Goal: Task Accomplishment & Management: Complete application form

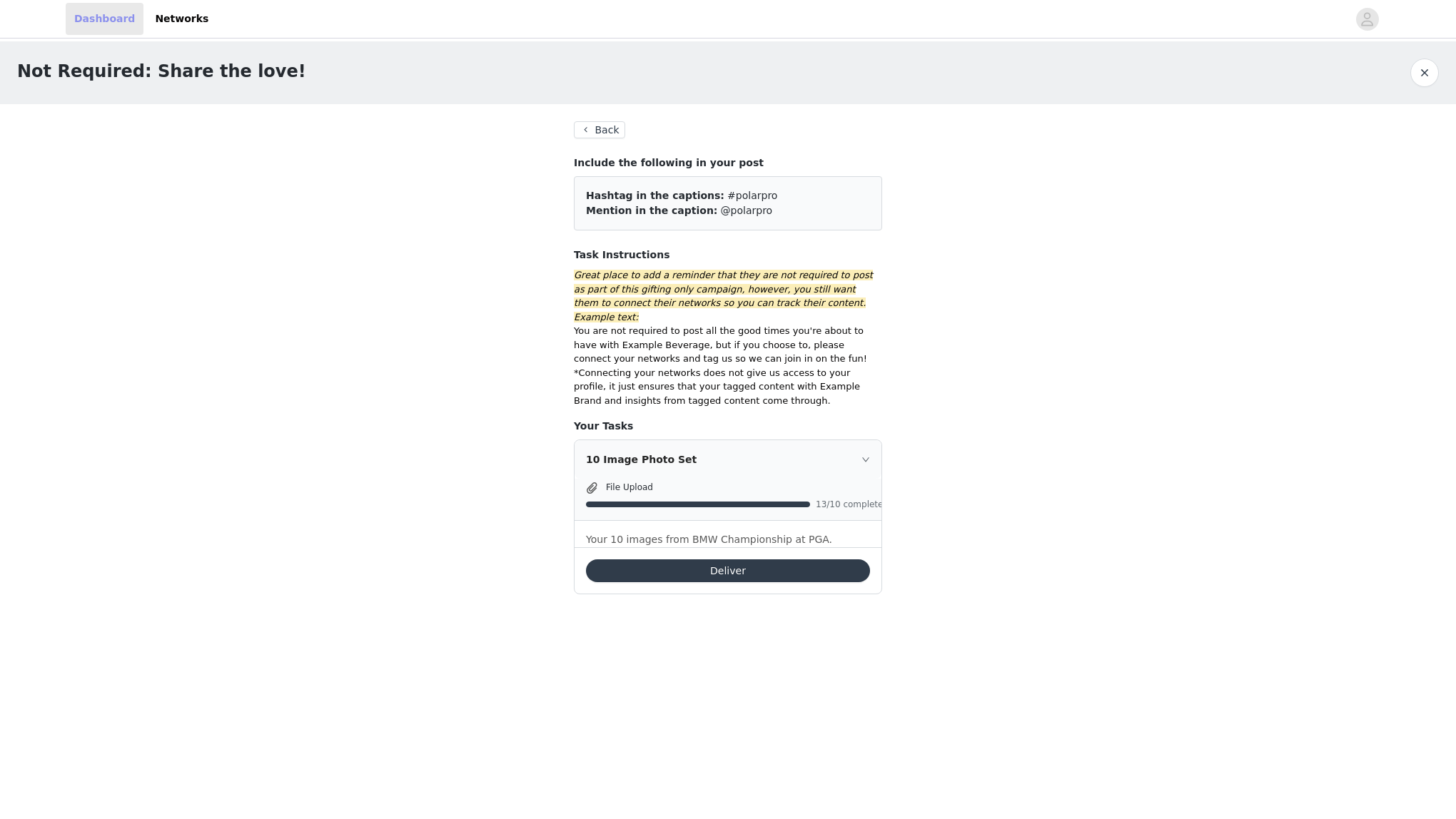
click at [122, 22] on link "Dashboard" at bounding box center [104, 18] width 78 height 32
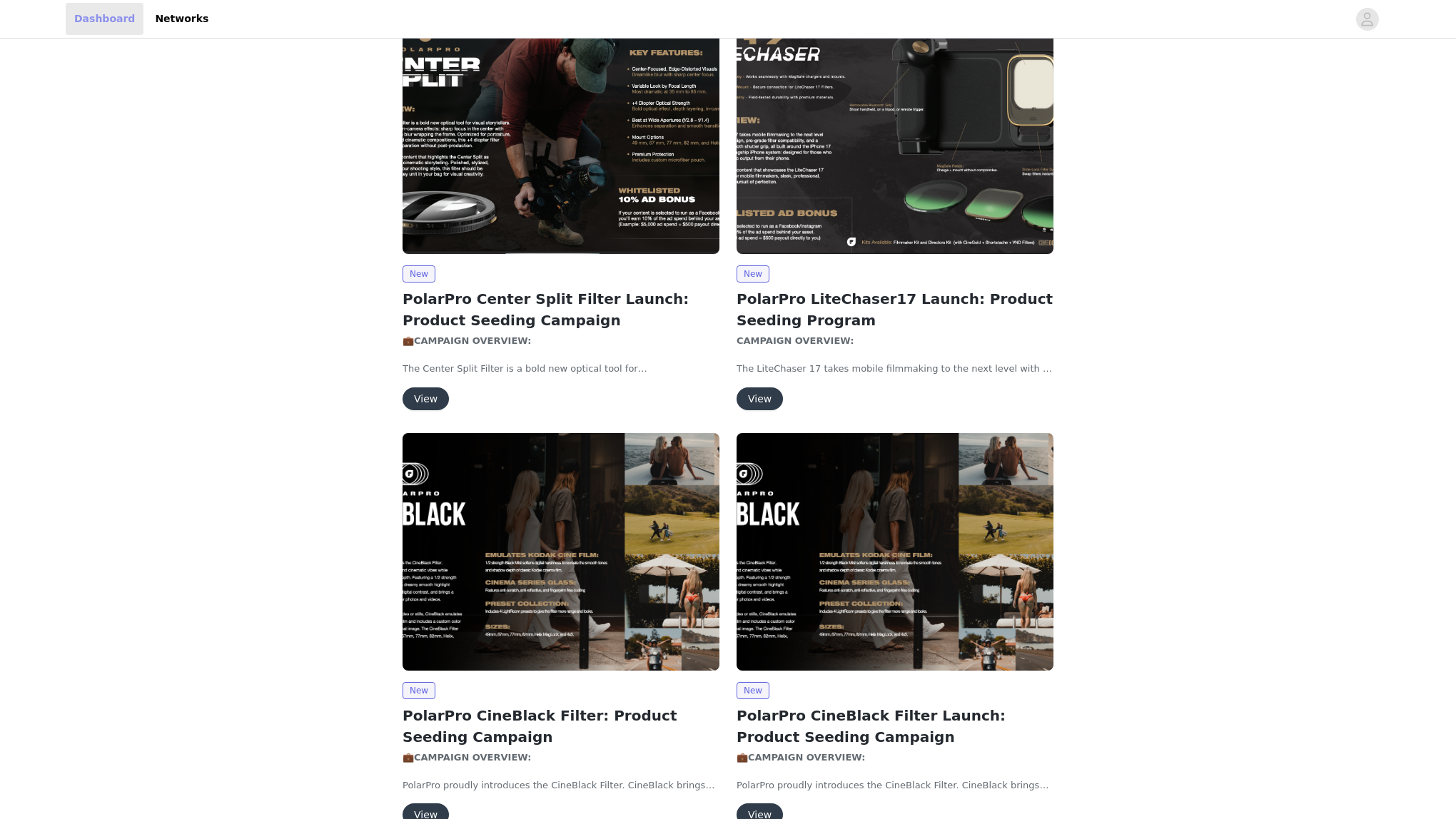
scroll to position [166, 0]
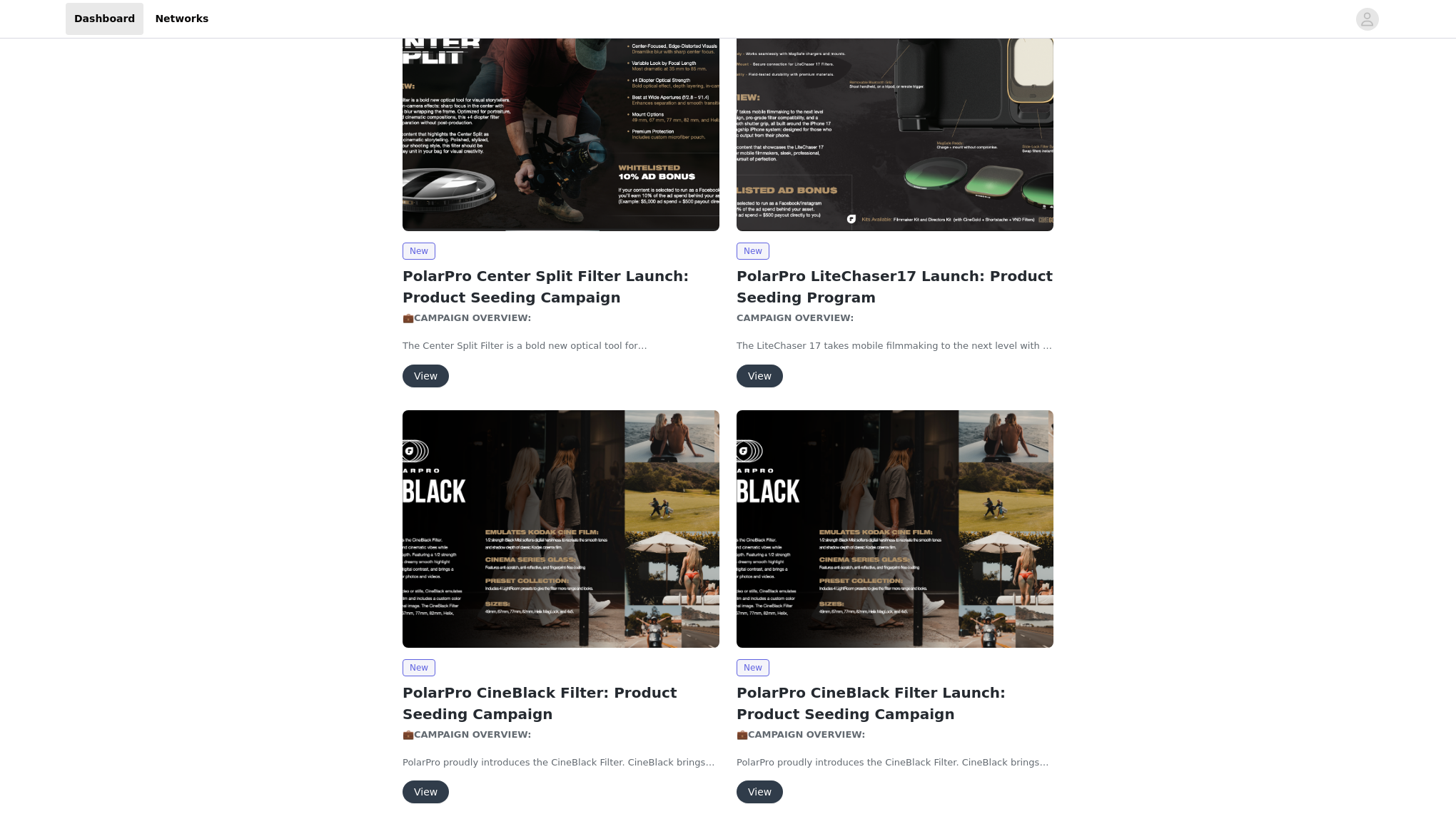
click at [435, 380] on button "View" at bounding box center [426, 375] width 46 height 23
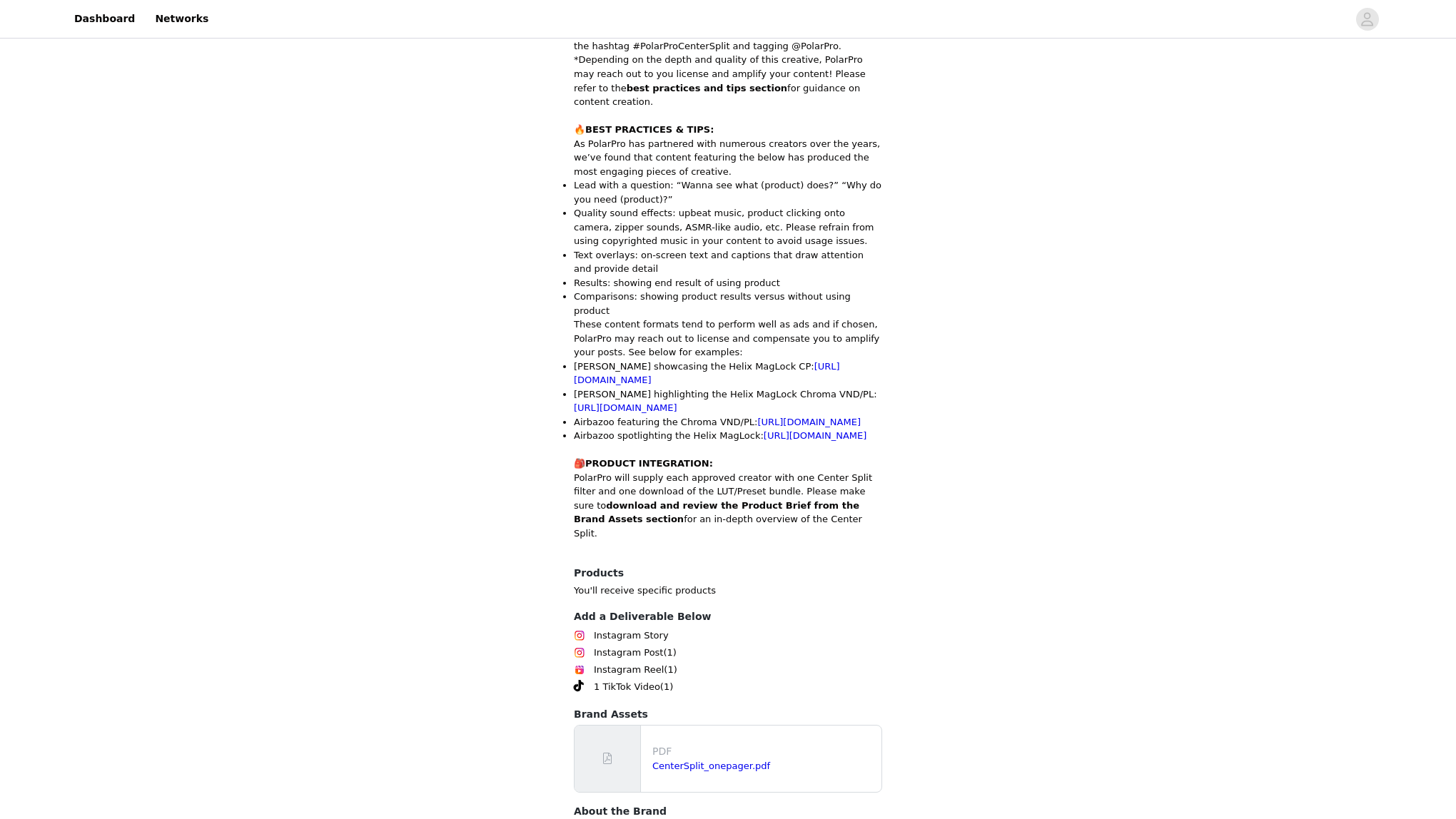
scroll to position [1067, 0]
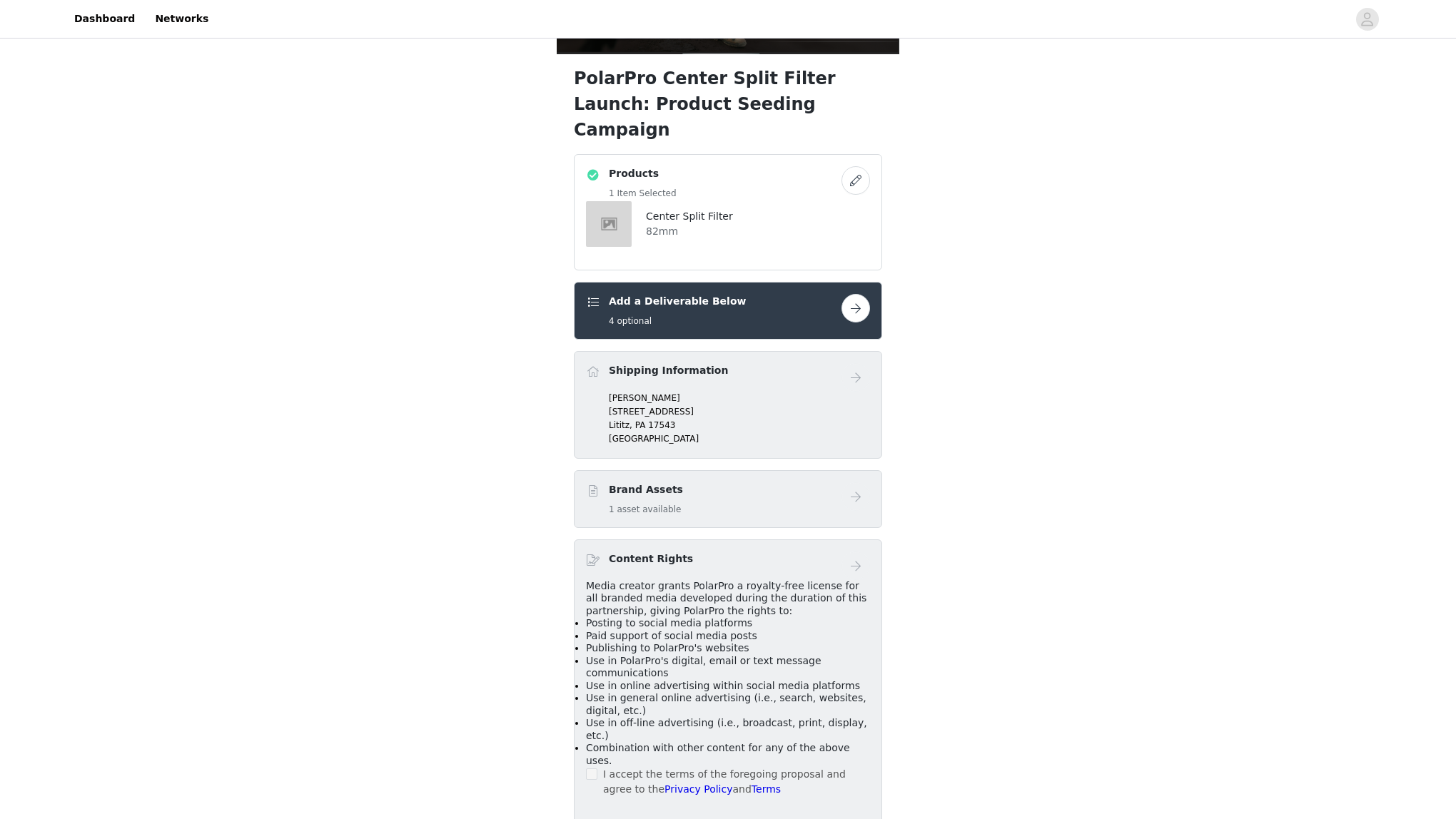
scroll to position [187, 0]
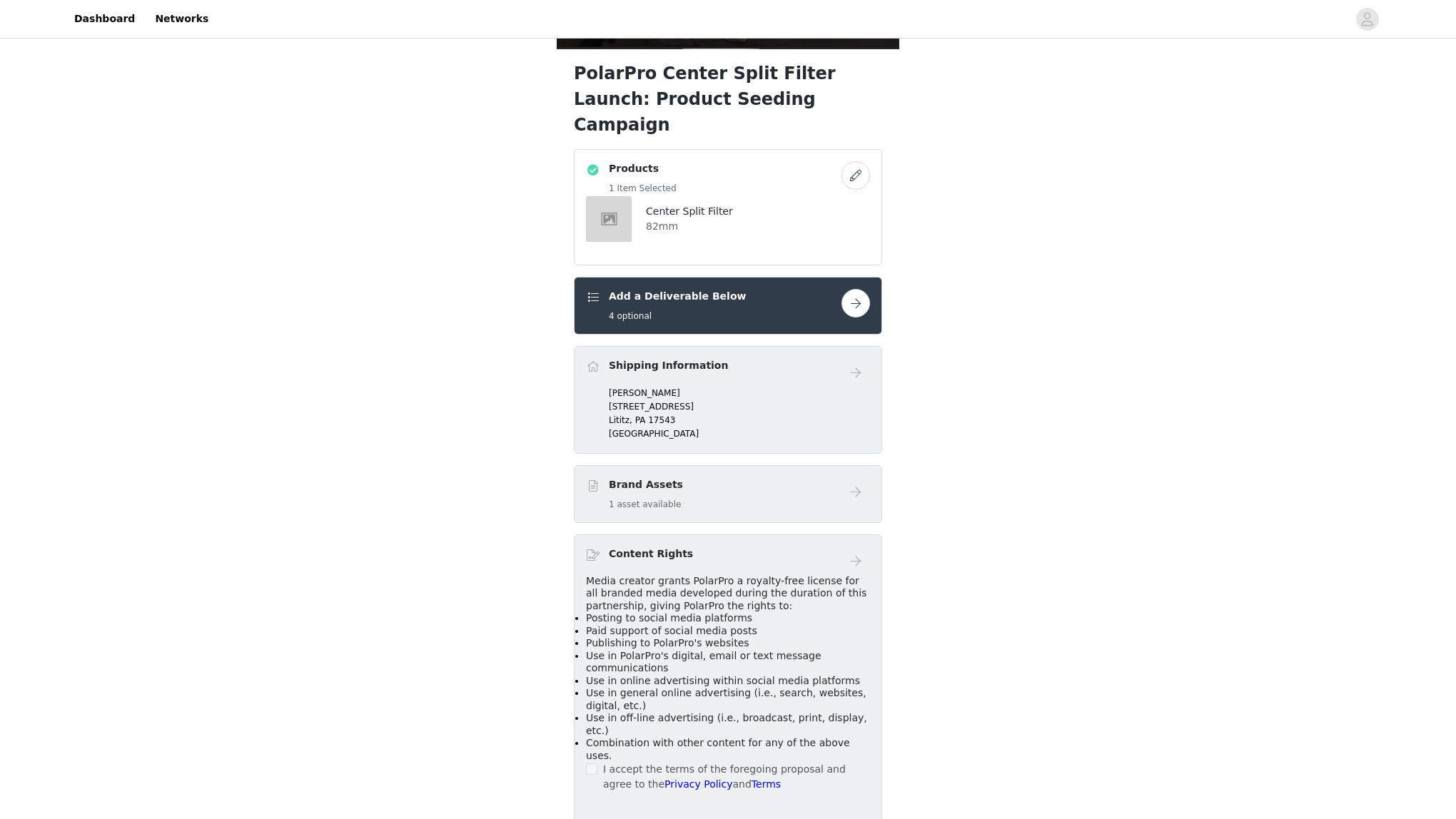
click at [858, 289] on button "button" at bounding box center [855, 303] width 29 height 29
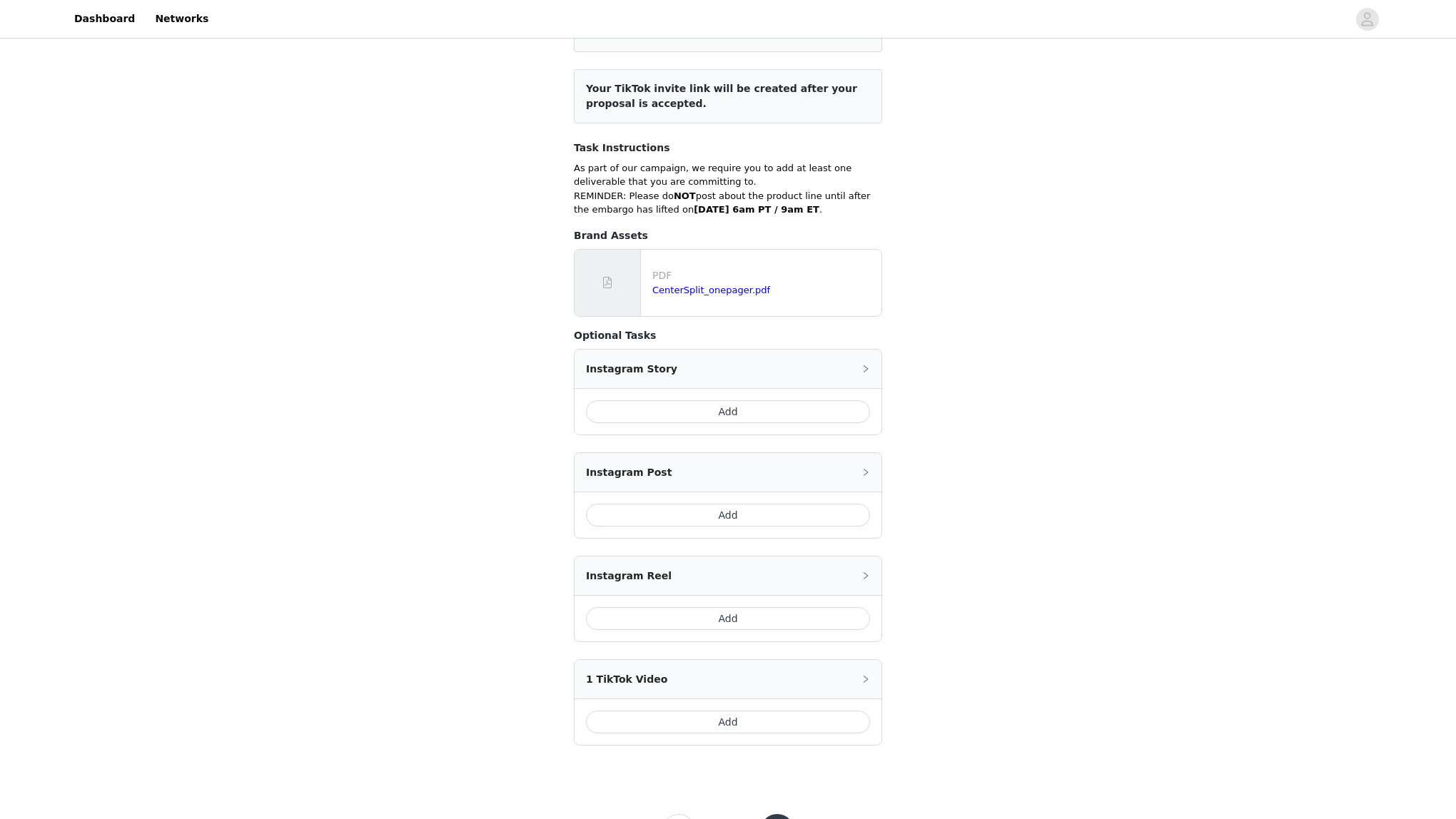
scroll to position [160, 0]
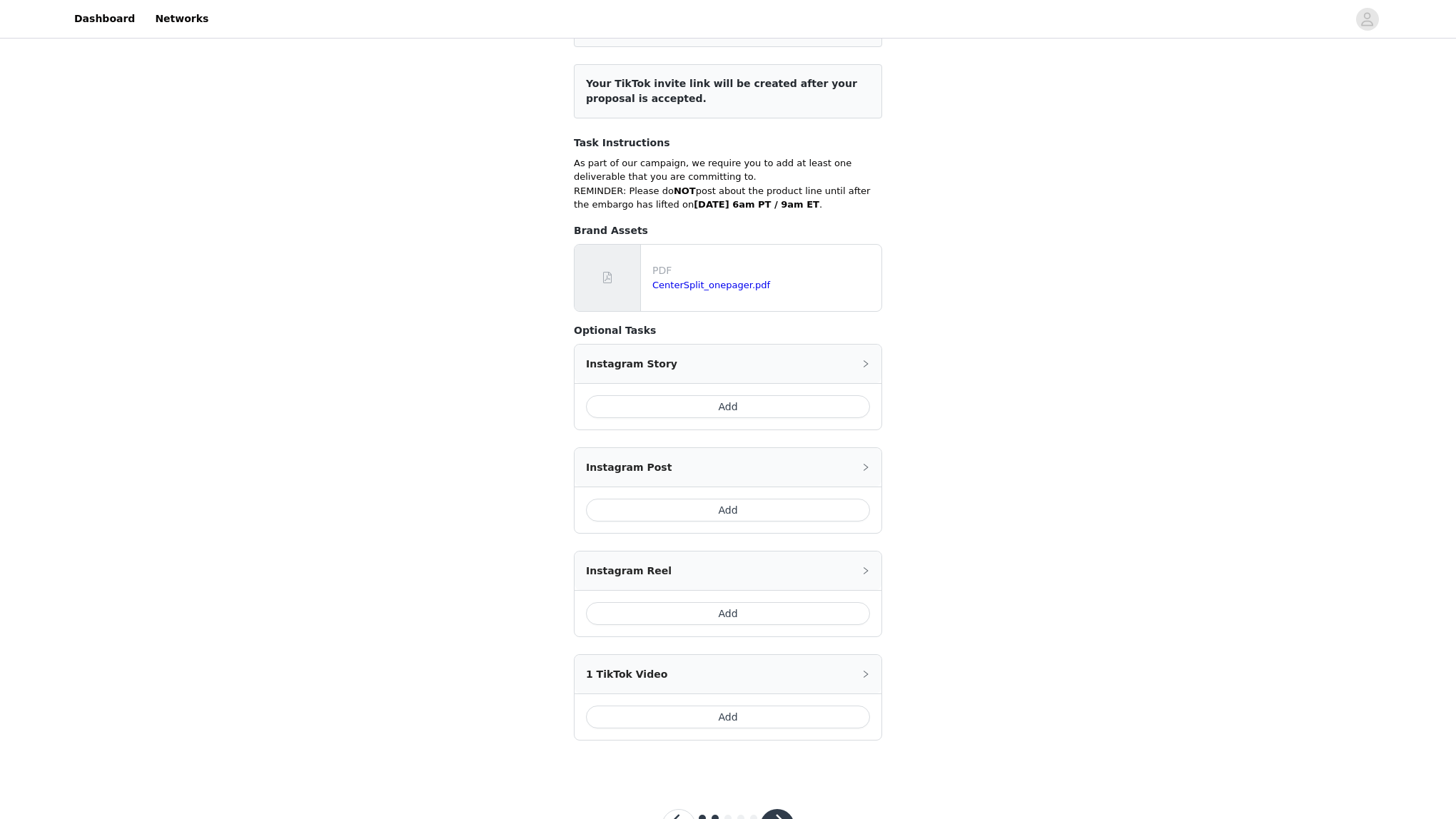
click at [673, 418] on button "Add" at bounding box center [728, 407] width 284 height 23
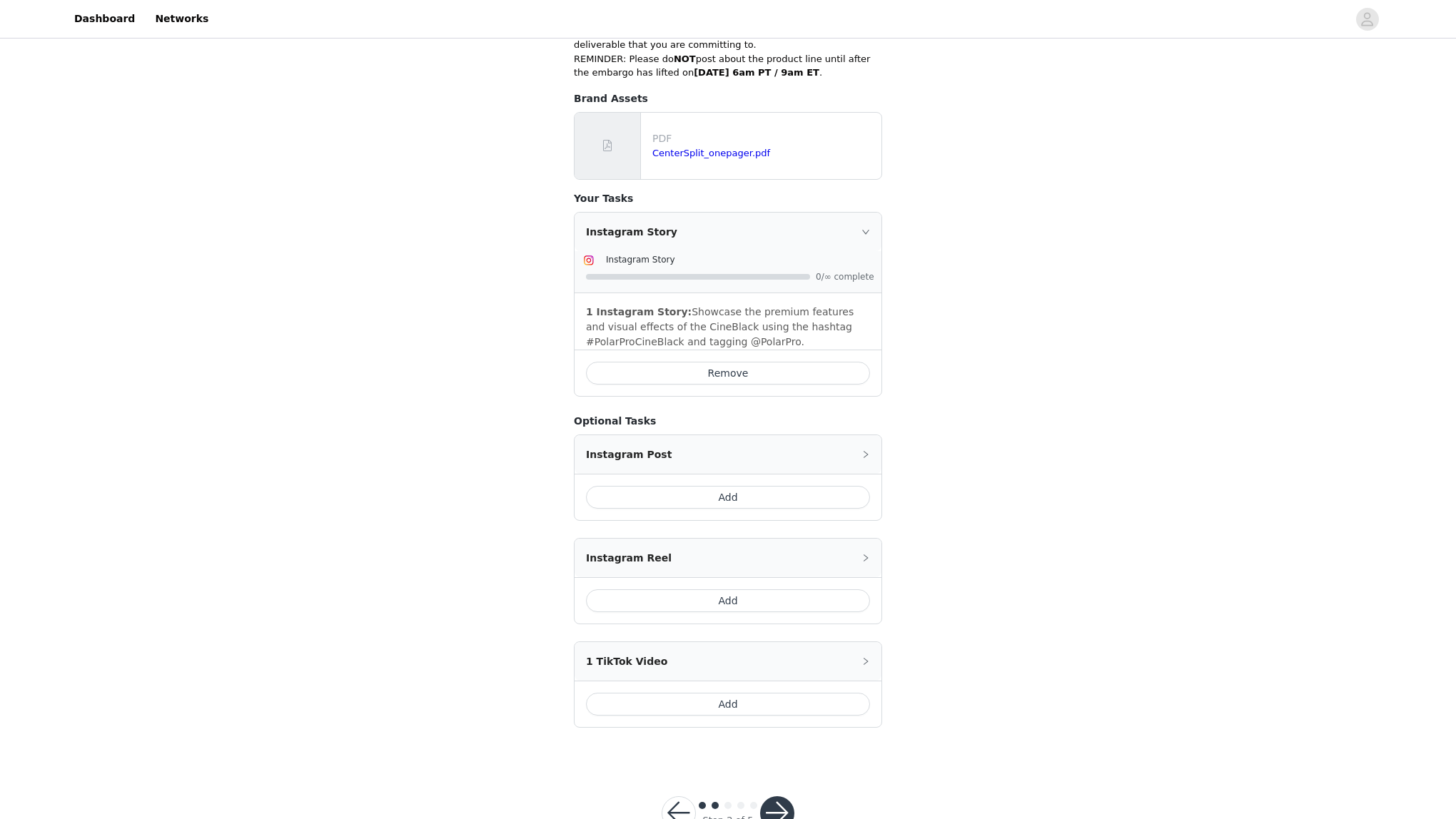
scroll to position [328, 0]
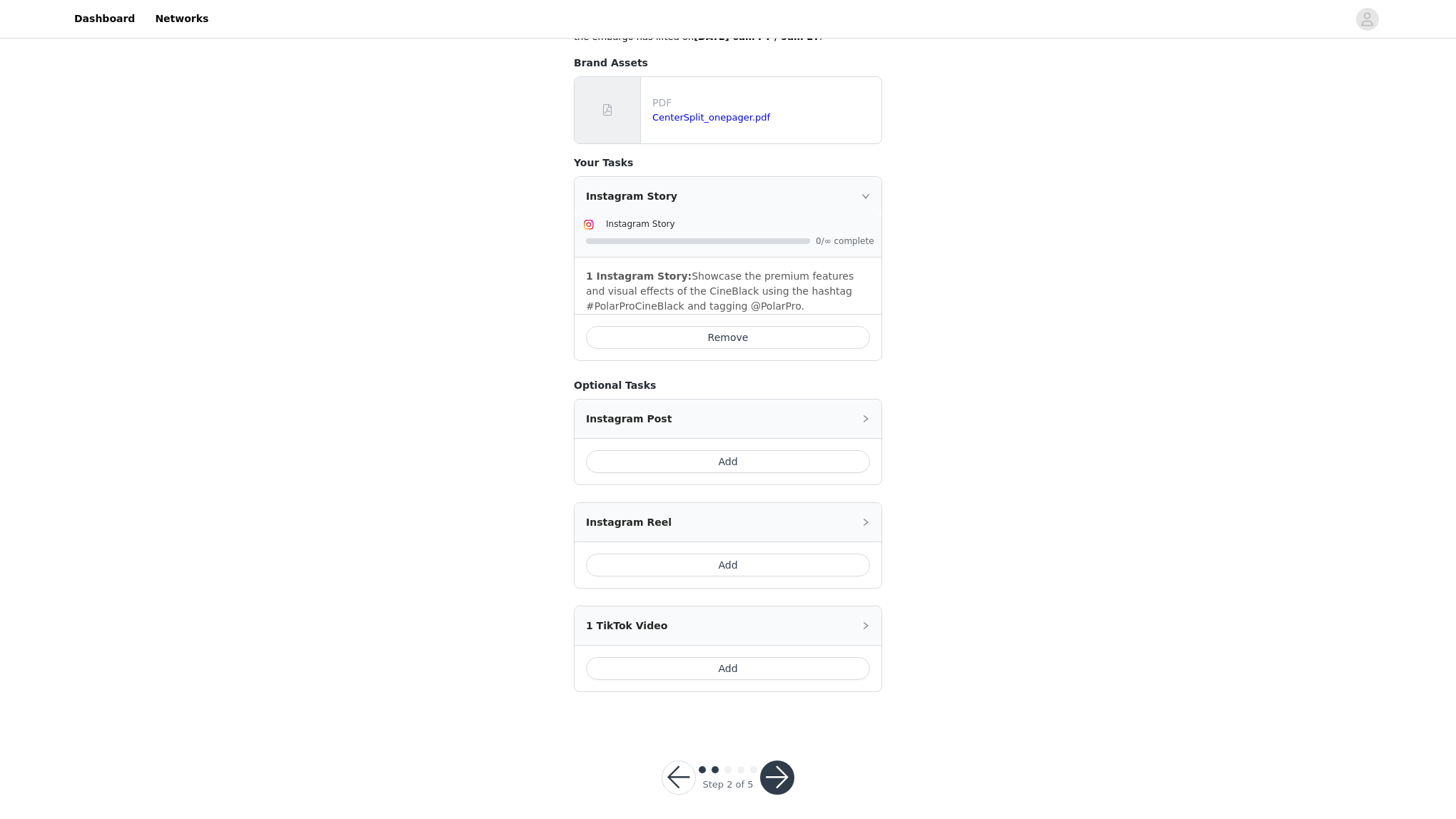
click at [714, 472] on button "Add" at bounding box center [728, 461] width 284 height 23
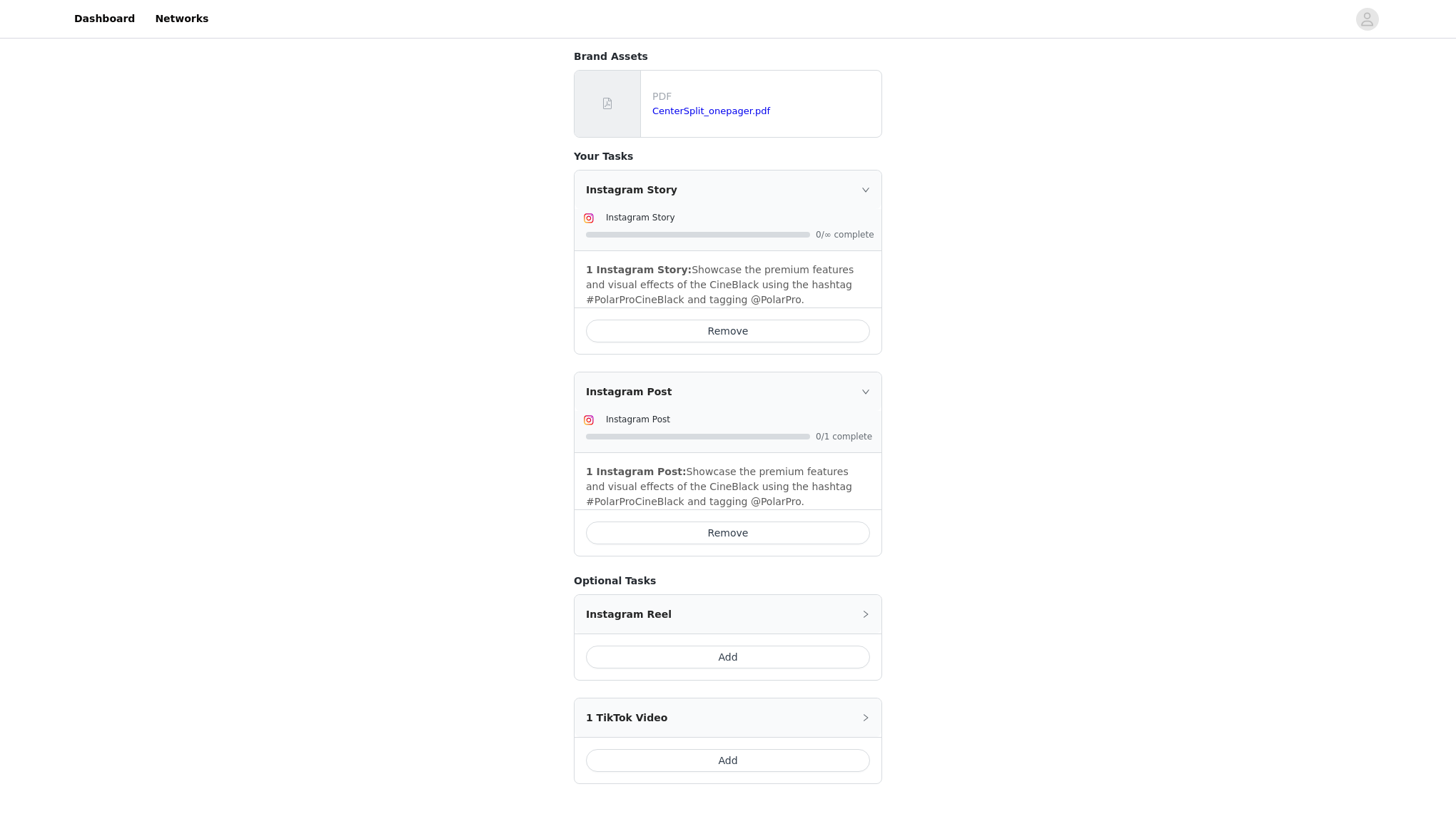
scroll to position [450, 0]
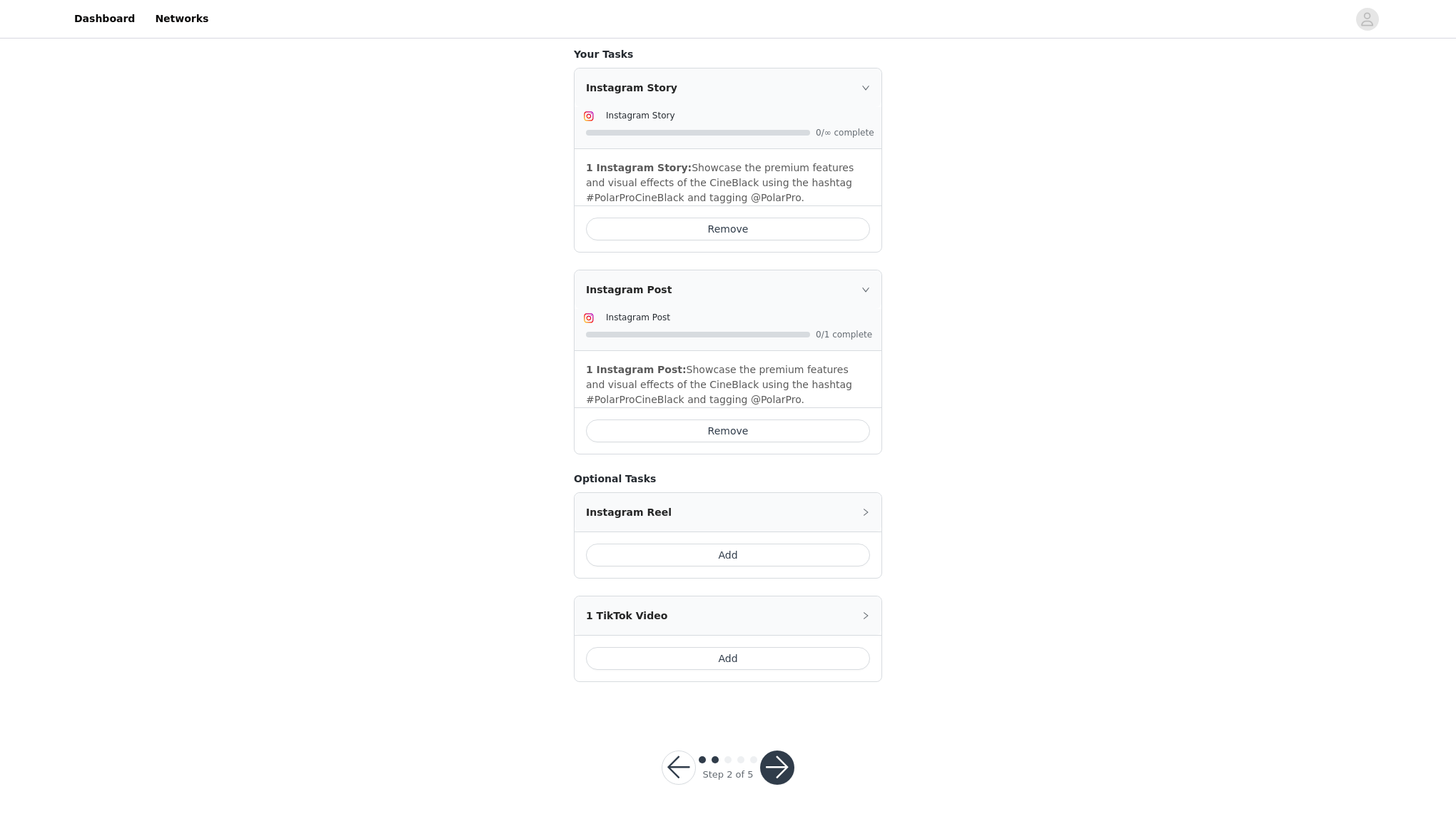
click at [784, 770] on button "button" at bounding box center [777, 766] width 34 height 34
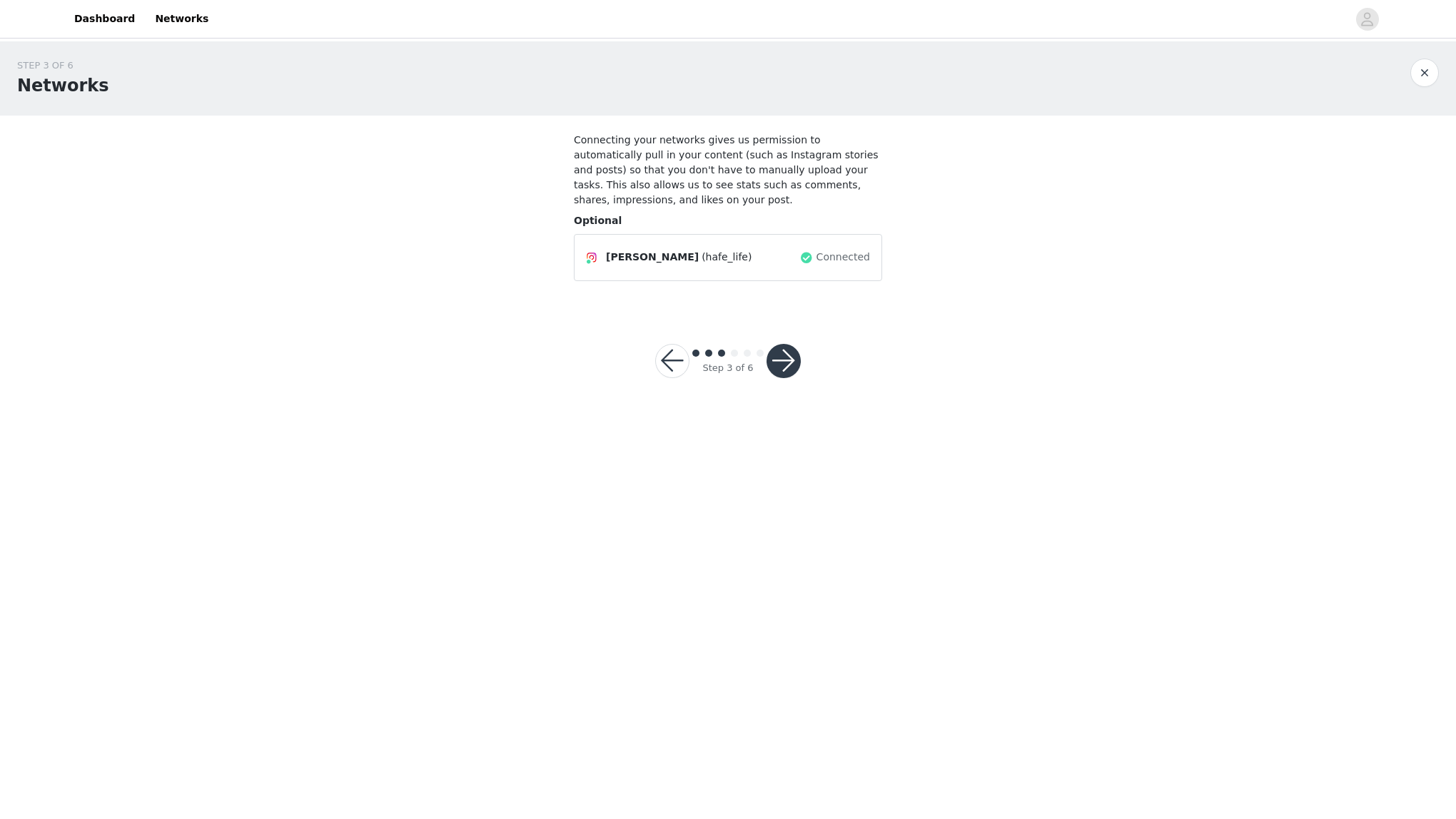
click at [789, 349] on button "button" at bounding box center [783, 360] width 34 height 34
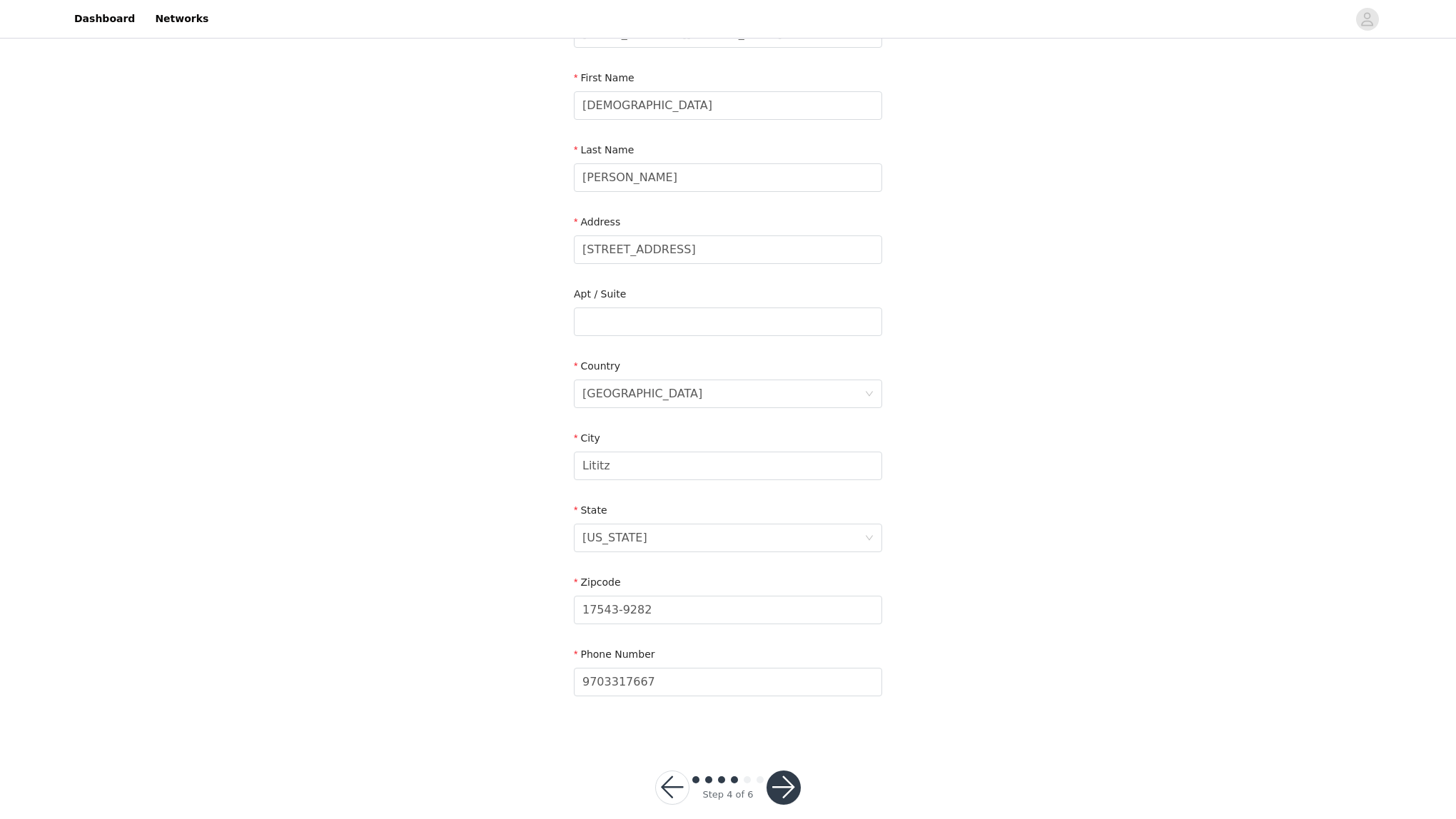
scroll to position [153, 0]
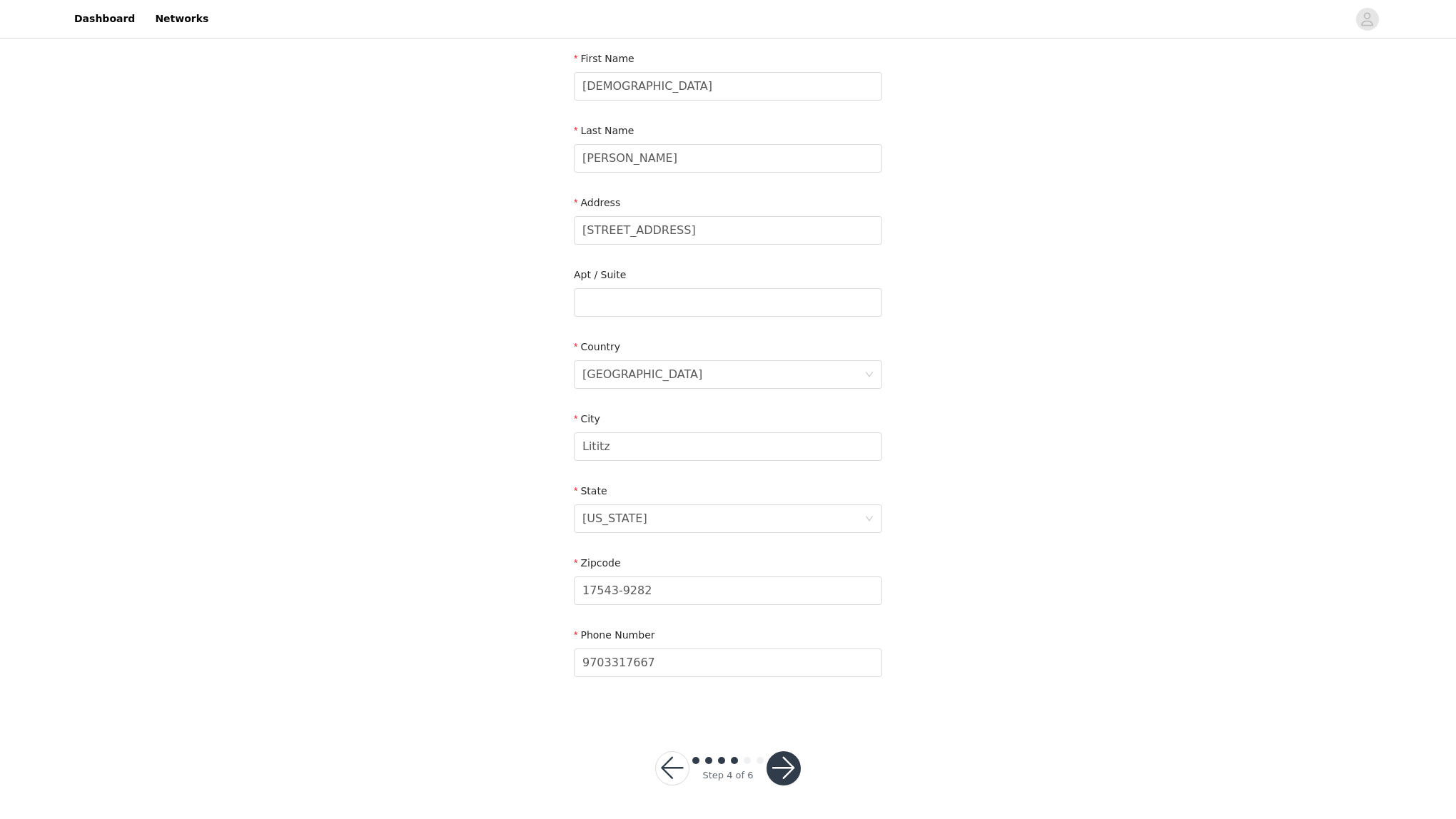
click at [786, 788] on div "Step 4 of 6" at bounding box center [728, 768] width 179 height 68
click at [786, 760] on button "button" at bounding box center [783, 767] width 34 height 34
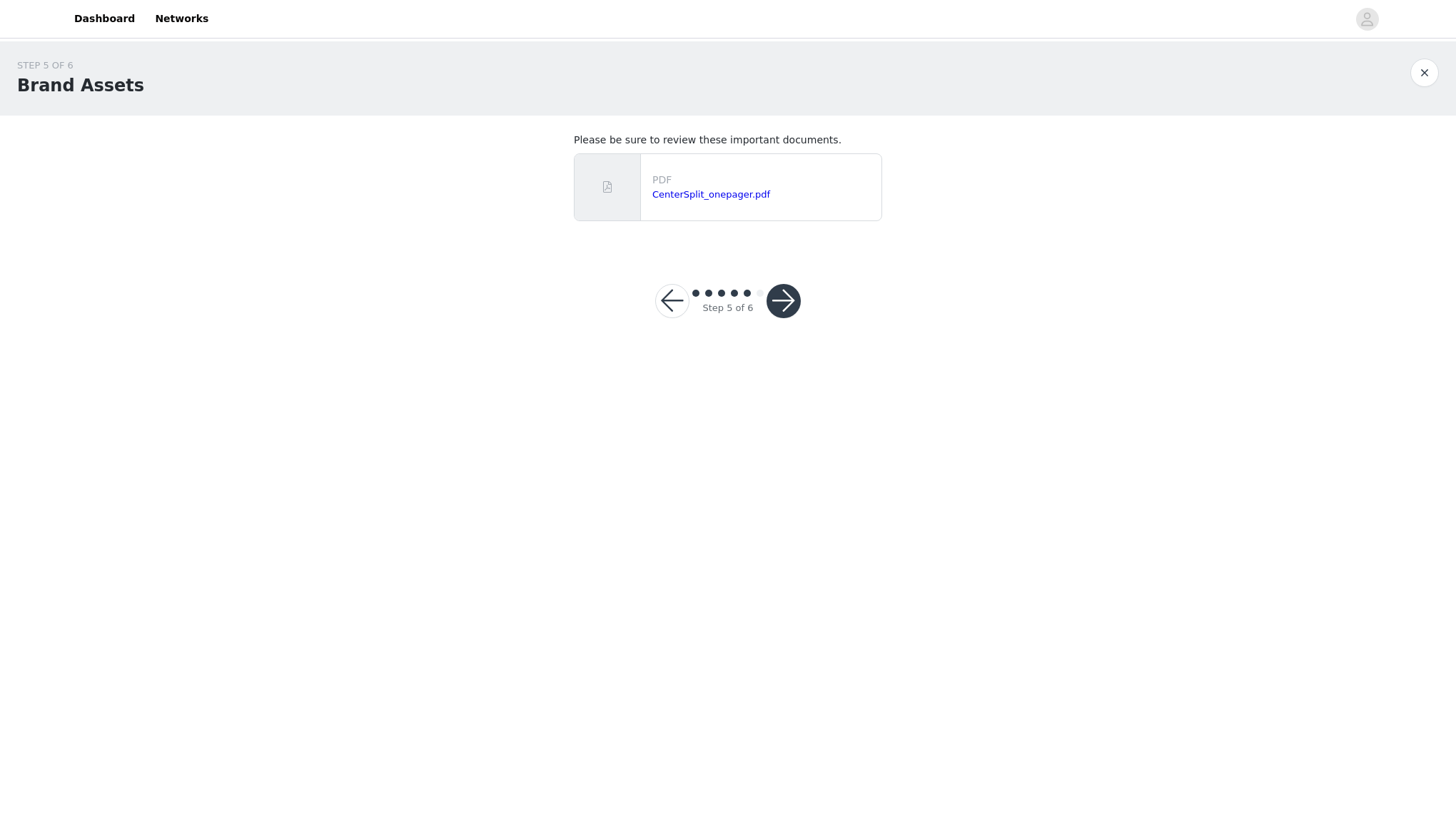
click at [789, 306] on button "button" at bounding box center [783, 300] width 34 height 34
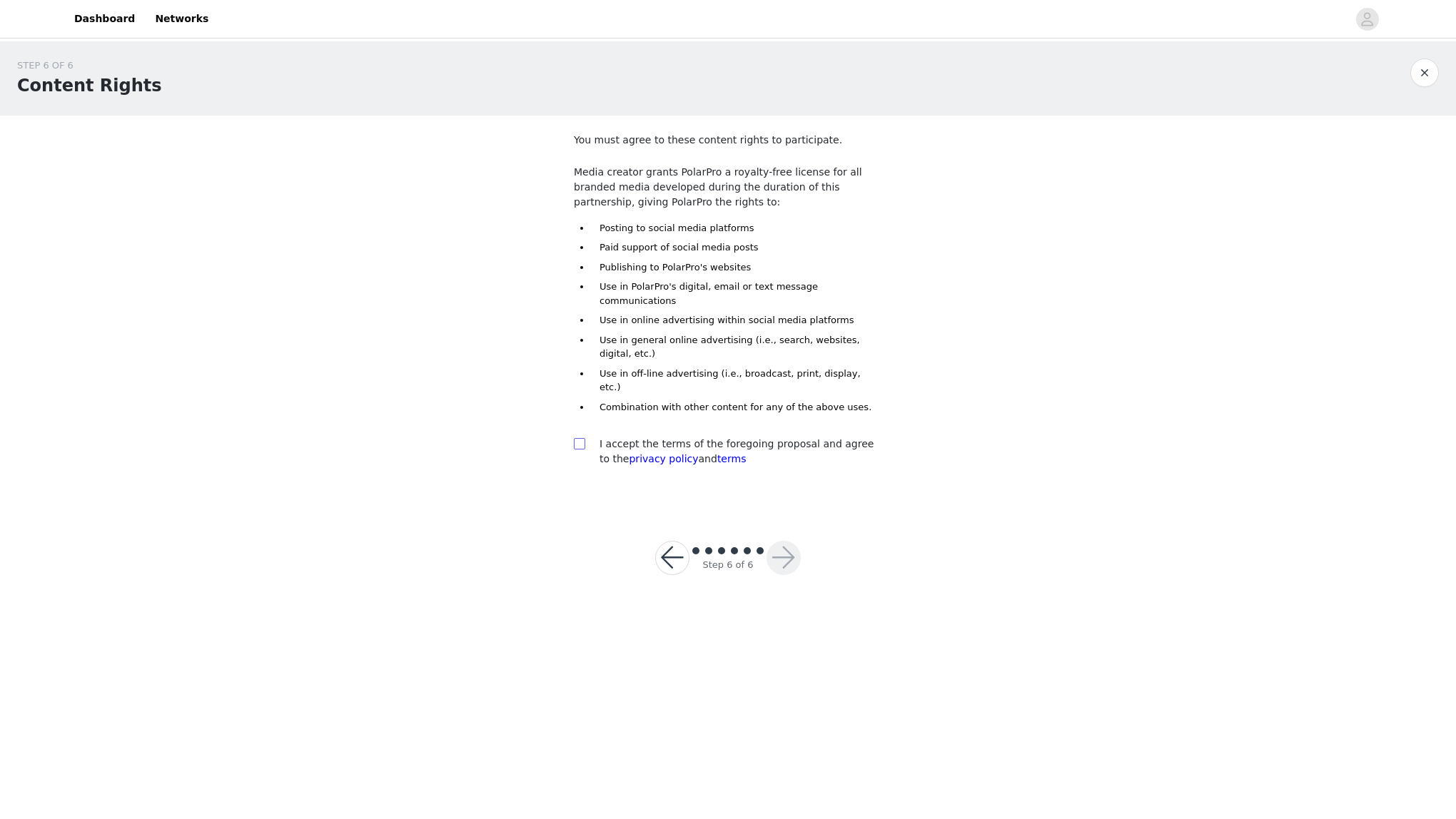
click at [580, 438] on input "checkbox" at bounding box center [578, 442] width 10 height 10
checkbox input "true"
click at [789, 541] on button "button" at bounding box center [783, 557] width 34 height 34
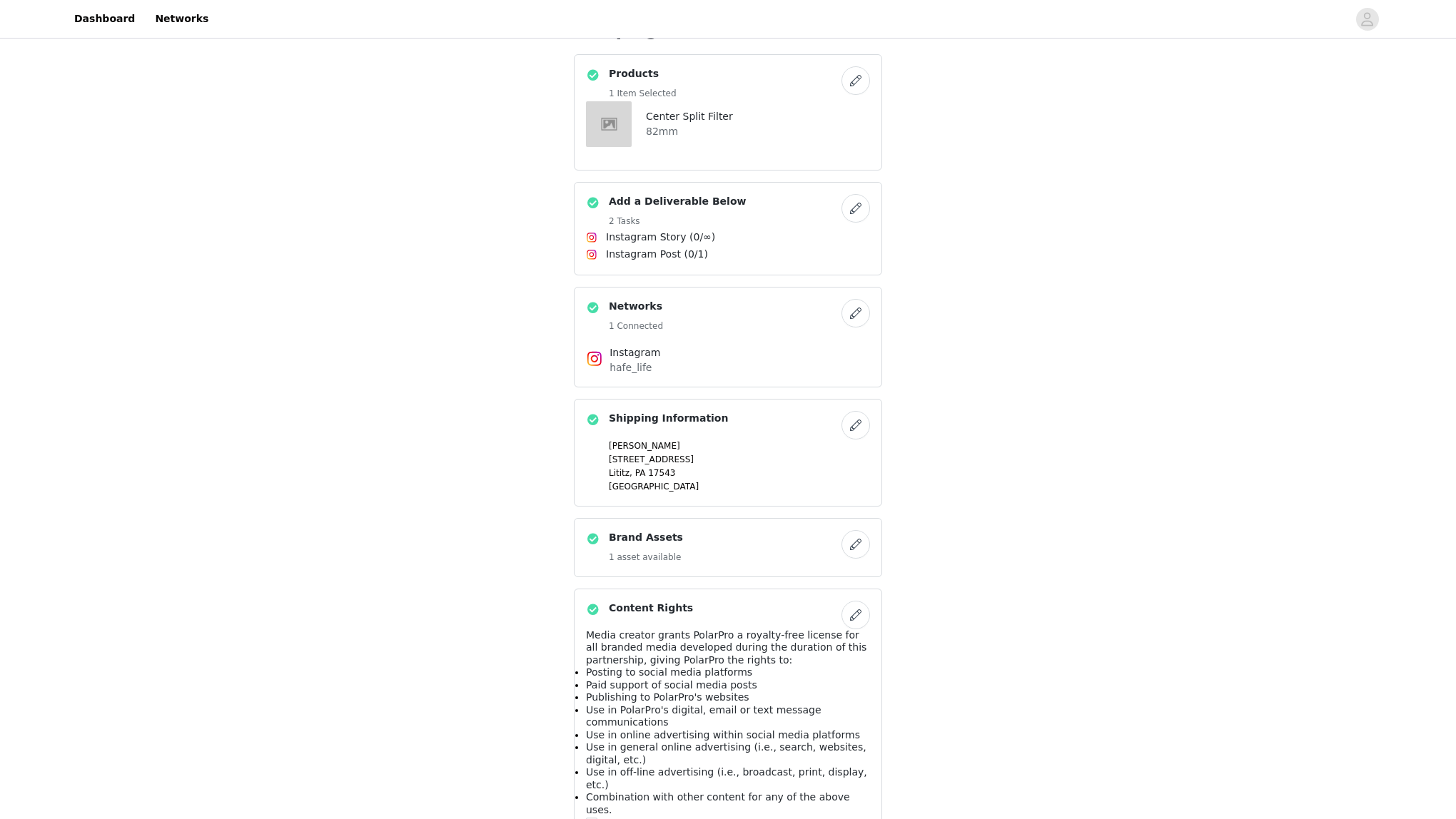
scroll to position [414, 0]
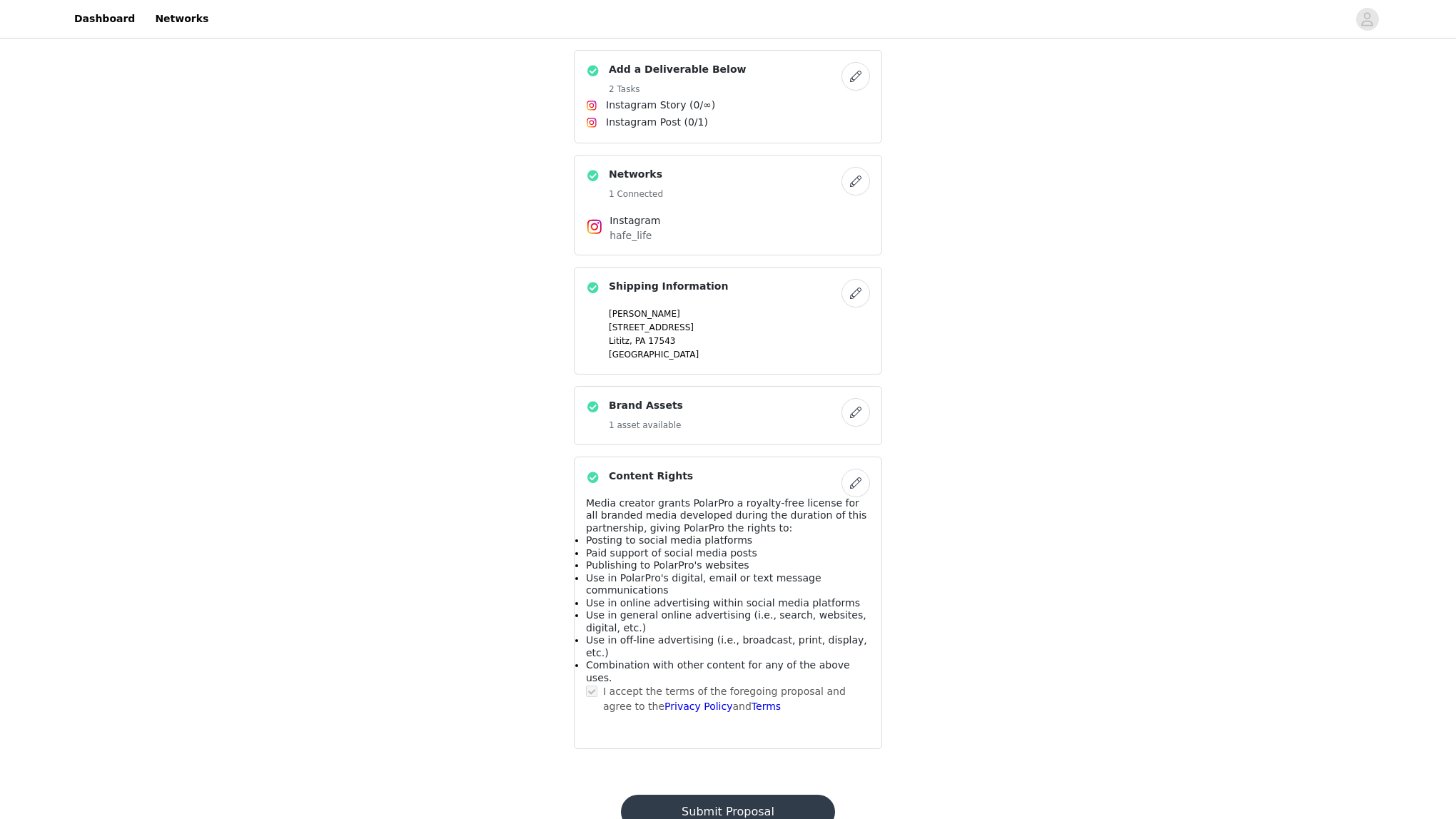
click at [735, 794] on button "Submit Proposal" at bounding box center [728, 811] width 214 height 34
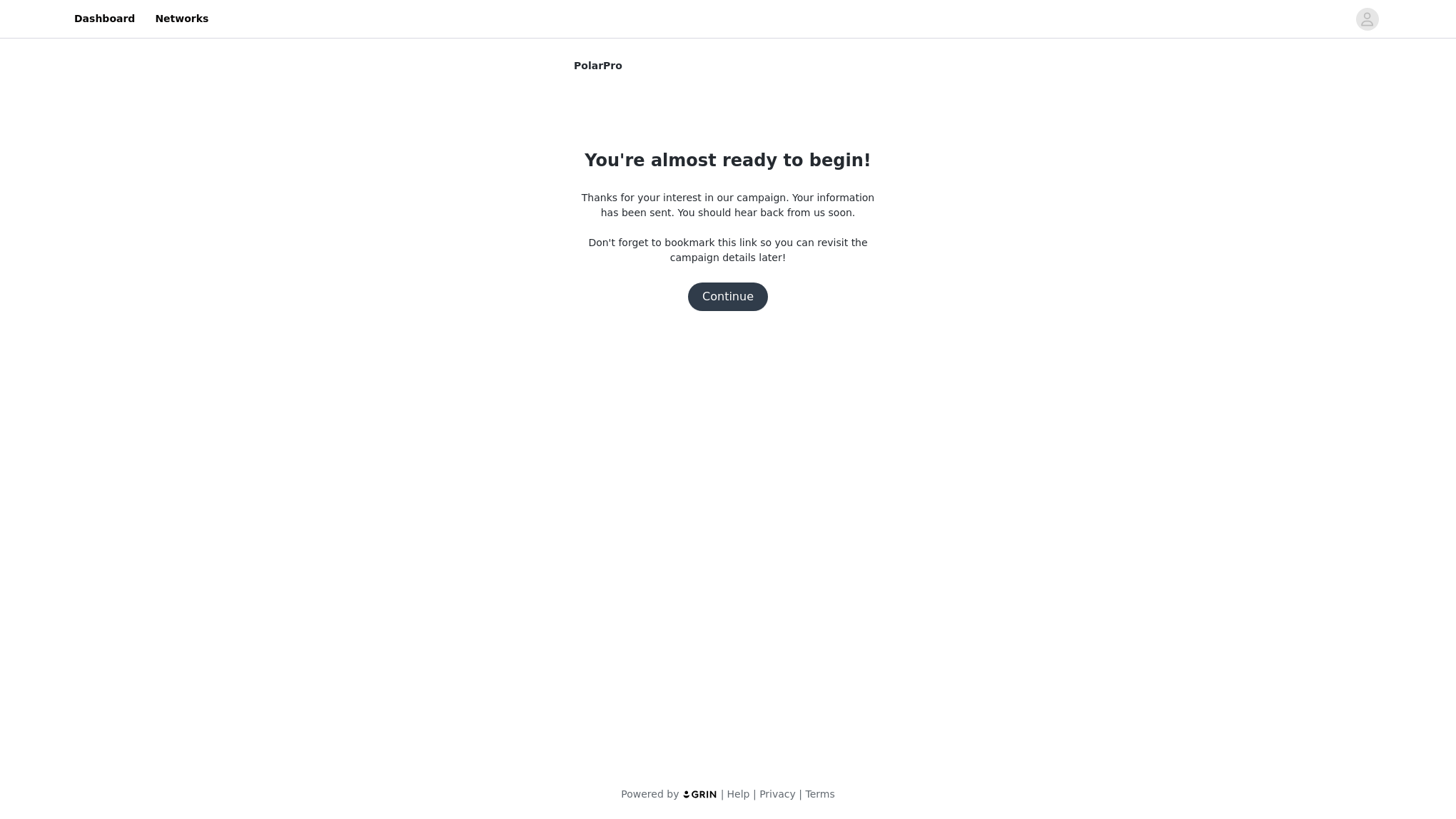
click at [732, 292] on button "Continue" at bounding box center [728, 297] width 80 height 29
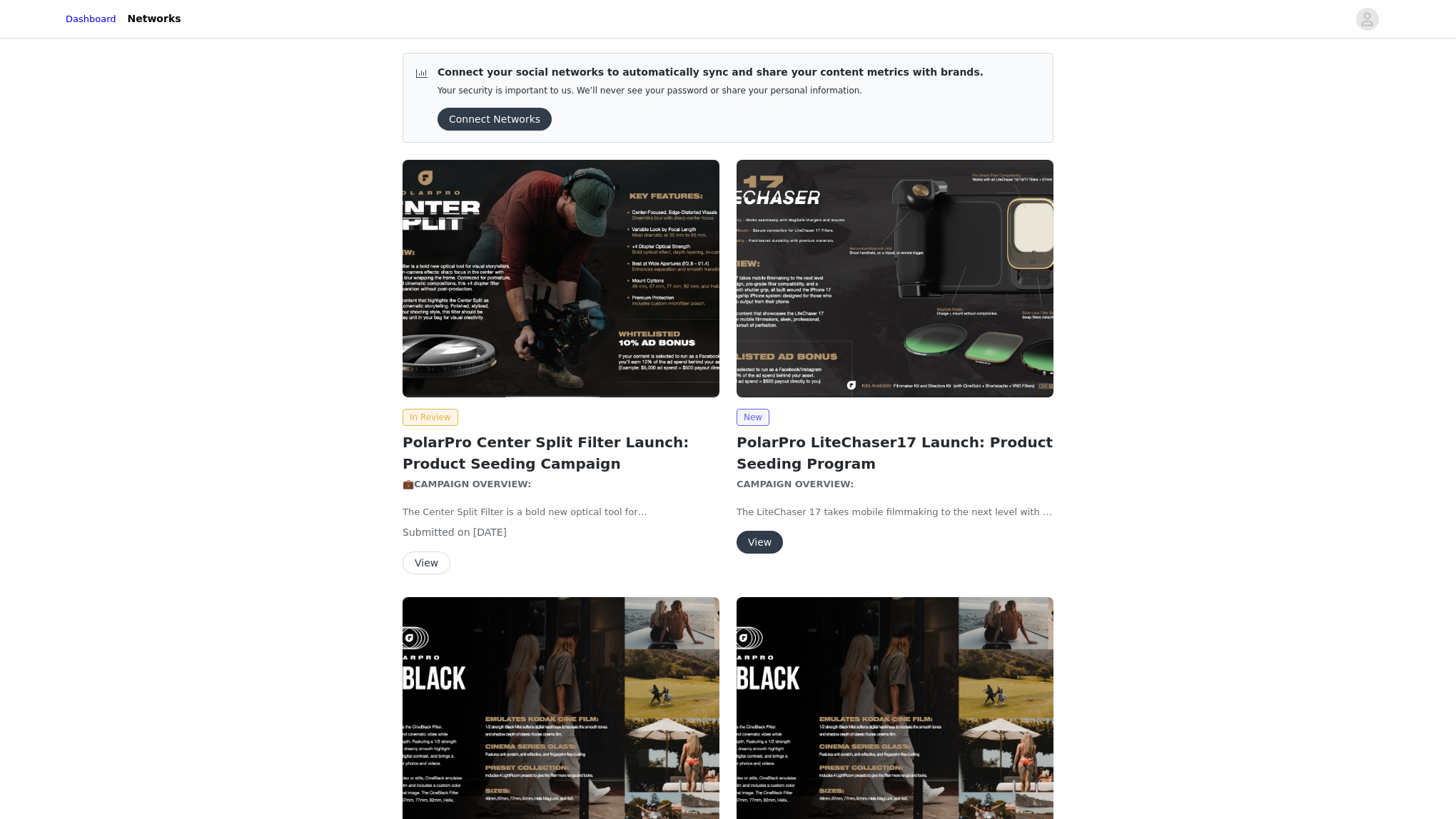
click at [498, 115] on button "Connect Networks" at bounding box center [495, 119] width 114 height 23
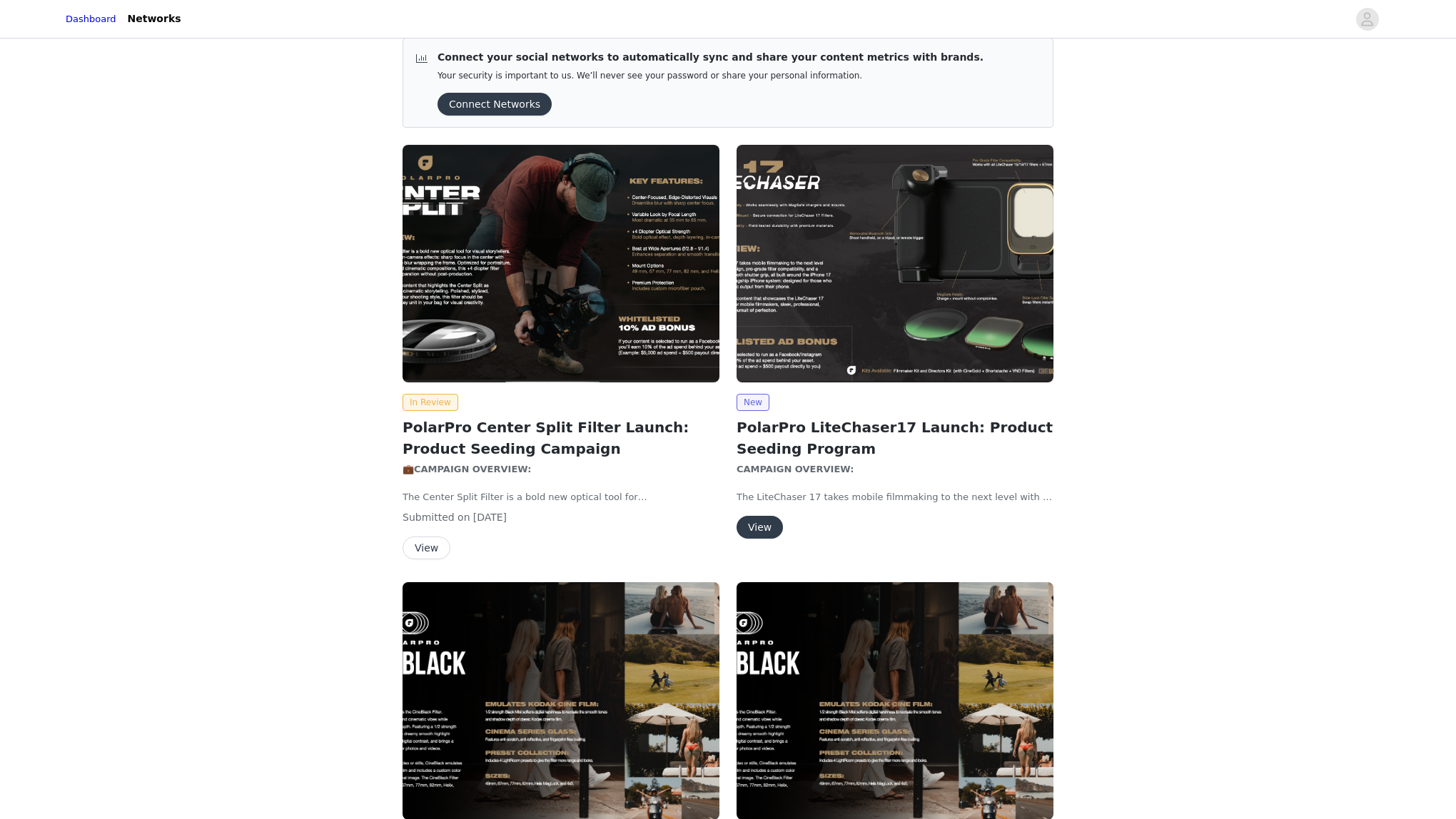
scroll to position [11, 0]
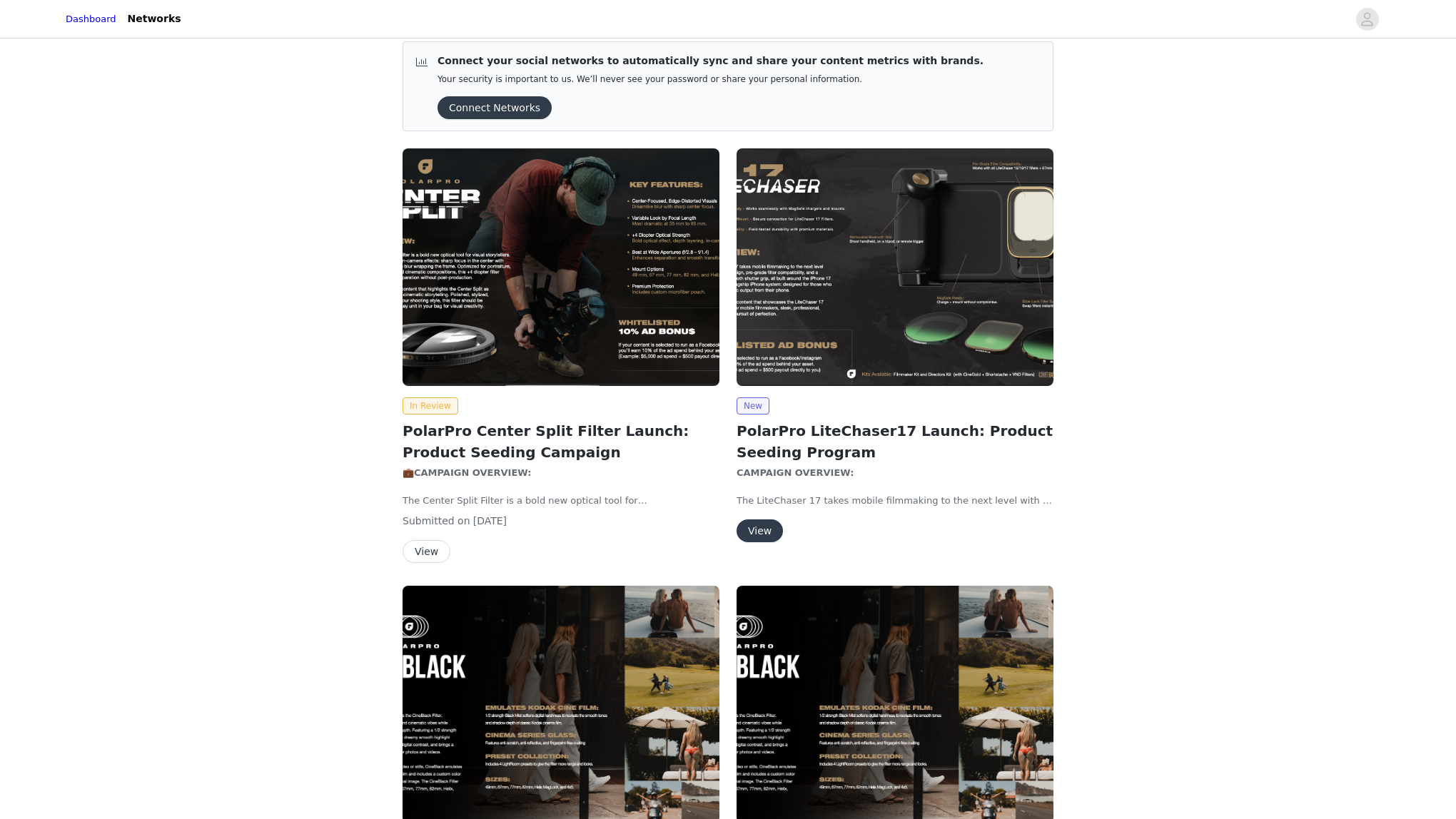
click at [490, 442] on h2 "PolarPro Center Split Filter Launch: Product Seeding Campaign" at bounding box center [561, 441] width 317 height 43
click at [409, 550] on button "View" at bounding box center [426, 551] width 48 height 23
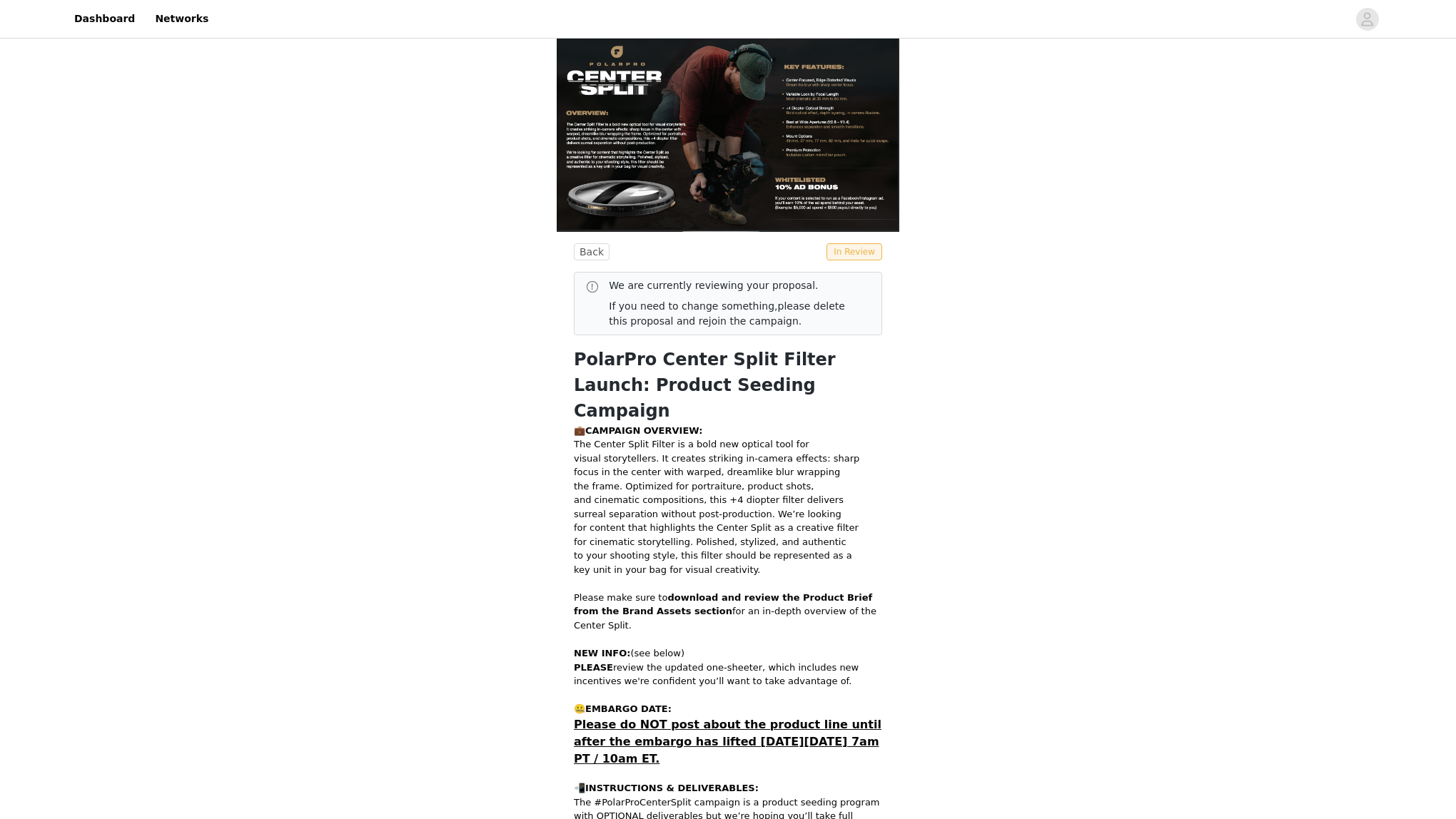
scroll to position [5, 0]
click at [834, 200] on img at bounding box center [728, 134] width 342 height 195
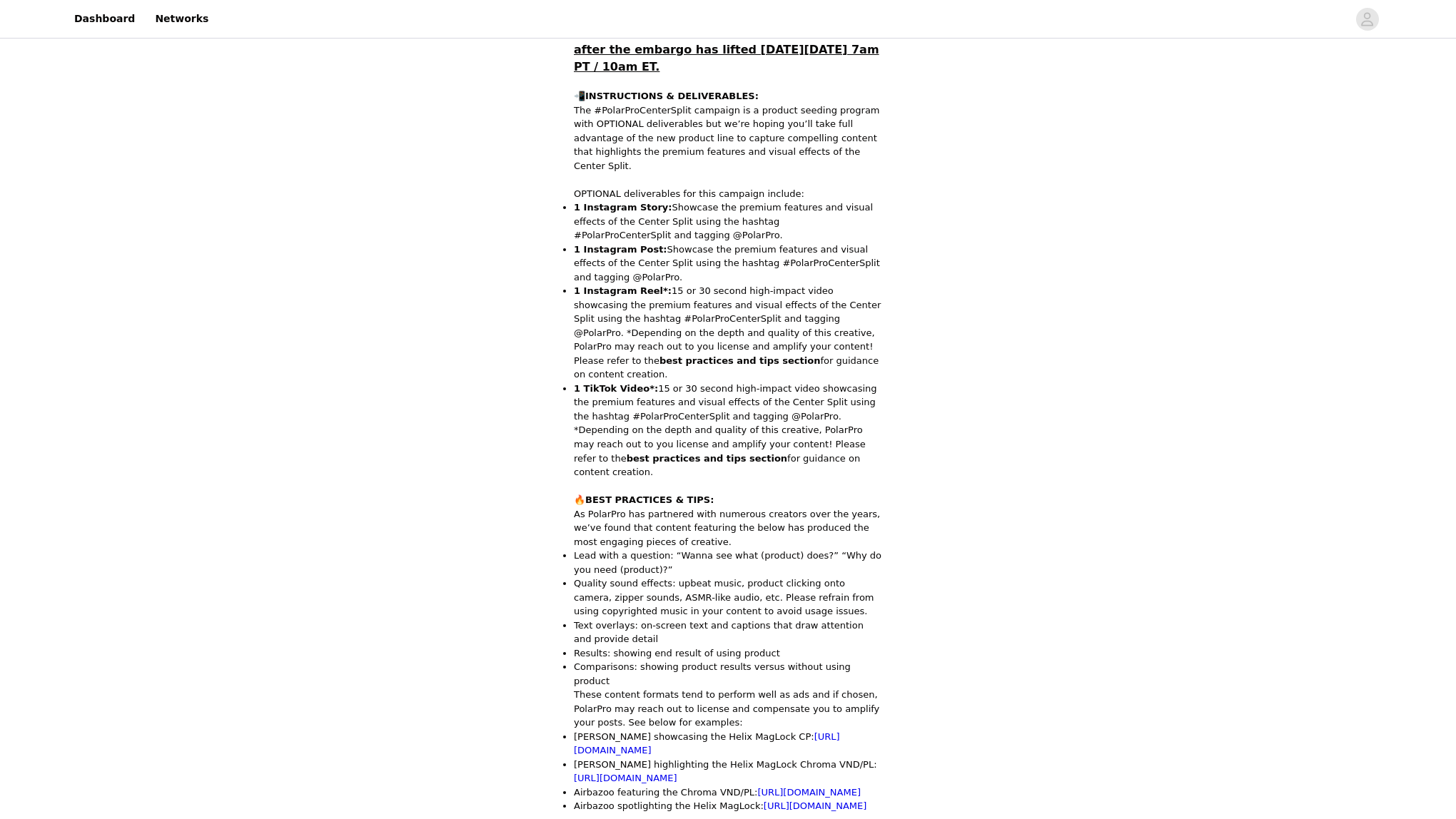
scroll to position [0, 0]
